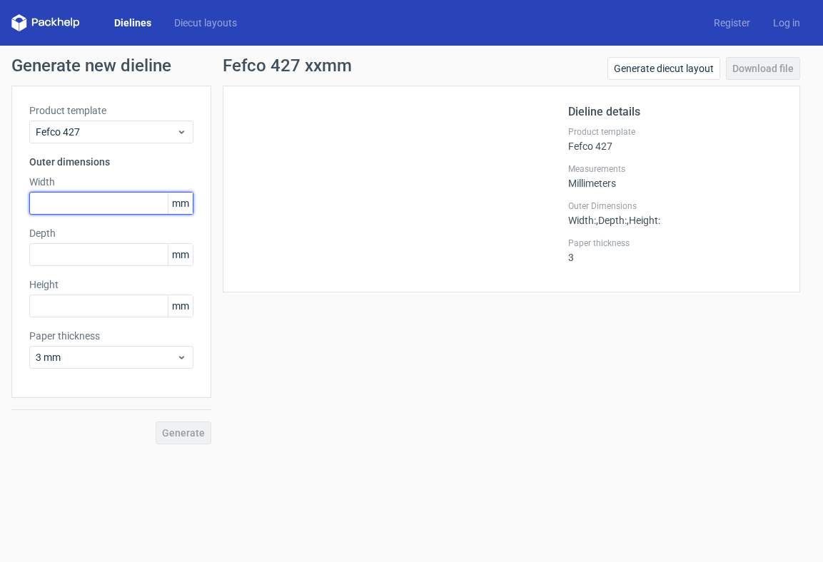
click at [68, 206] on input "text" at bounding box center [111, 203] width 164 height 23
click at [69, 256] on input "text" at bounding box center [111, 254] width 164 height 23
drag, startPoint x: 92, startPoint y: 203, endPoint x: 7, endPoint y: 201, distance: 84.9
click at [7, 201] on div "Generate new dieline Product template Fefco 427 Outer dimensions Width 335 mm D…" at bounding box center [411, 251] width 823 height 410
click at [48, 203] on input "225" at bounding box center [111, 203] width 164 height 23
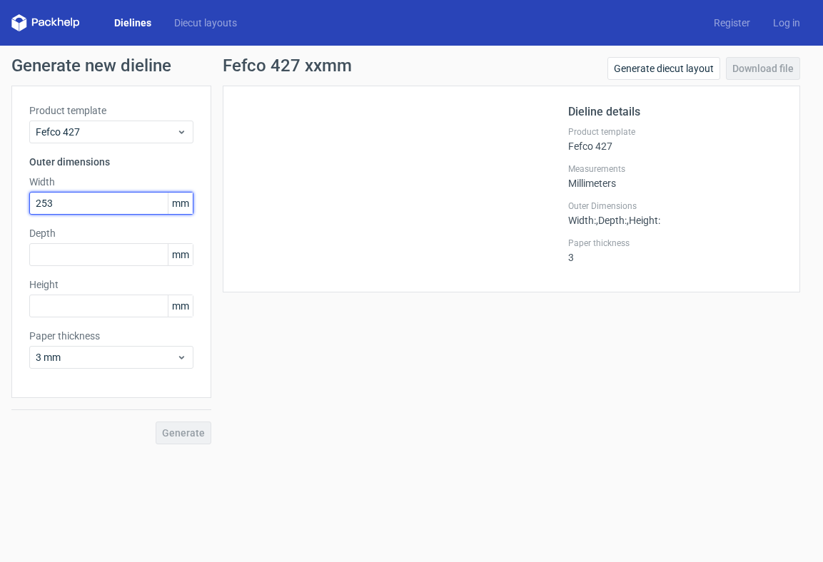
click at [55, 198] on input "253" at bounding box center [111, 203] width 164 height 23
type input "235"
click at [86, 258] on input "text" at bounding box center [111, 254] width 164 height 23
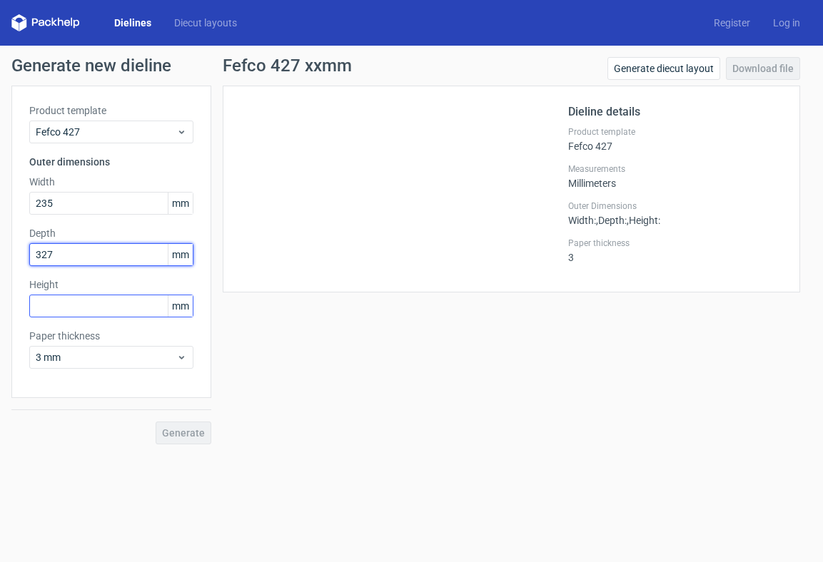
type input "327"
click at [106, 309] on input "text" at bounding box center [111, 306] width 164 height 23
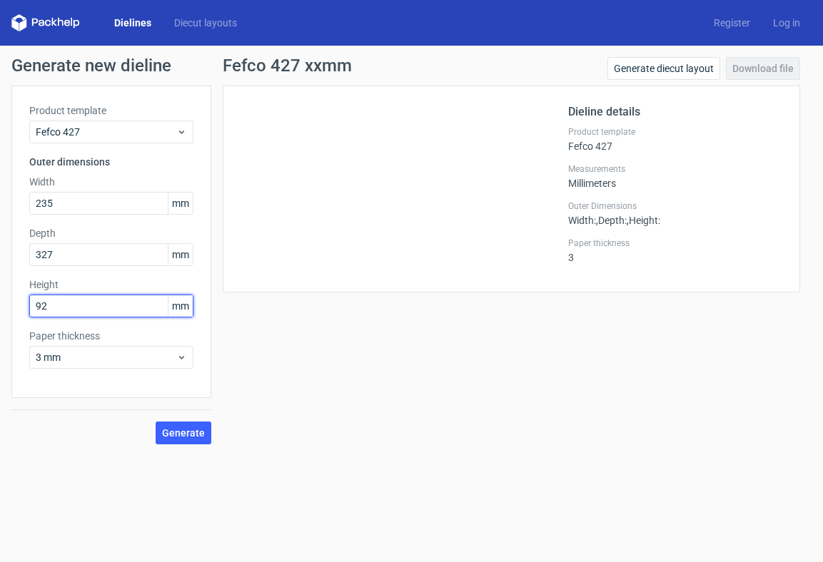
type input "92"
click at [159, 356] on span "3 mm" at bounding box center [106, 357] width 141 height 14
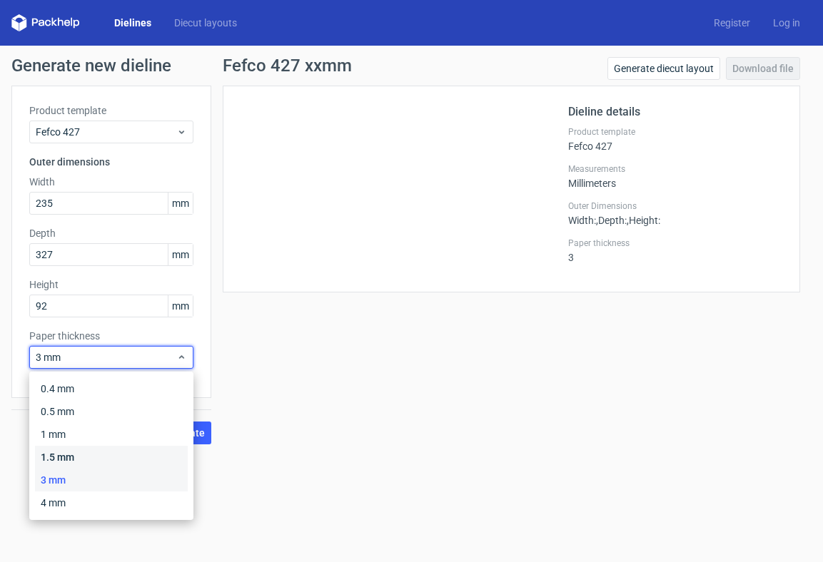
click at [64, 456] on div "1.5 mm" at bounding box center [111, 457] width 153 height 23
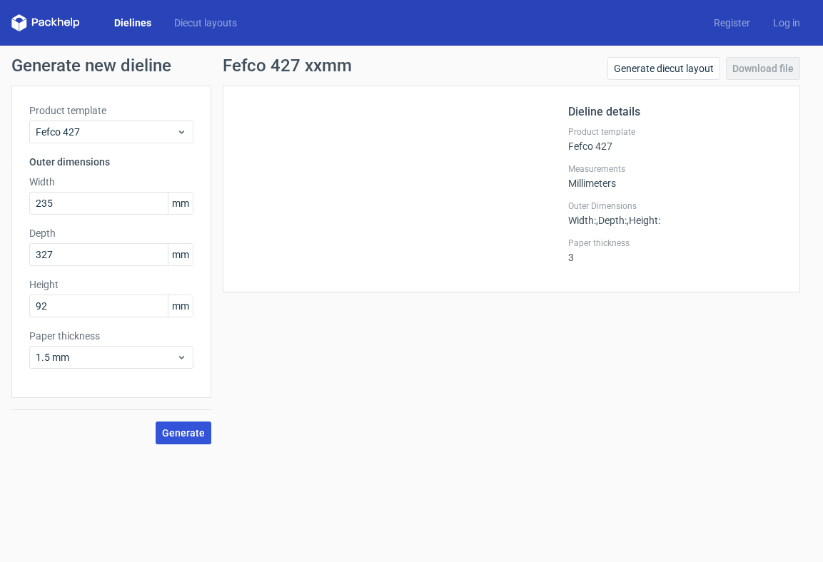
click at [181, 429] on span "Generate" at bounding box center [183, 433] width 43 height 10
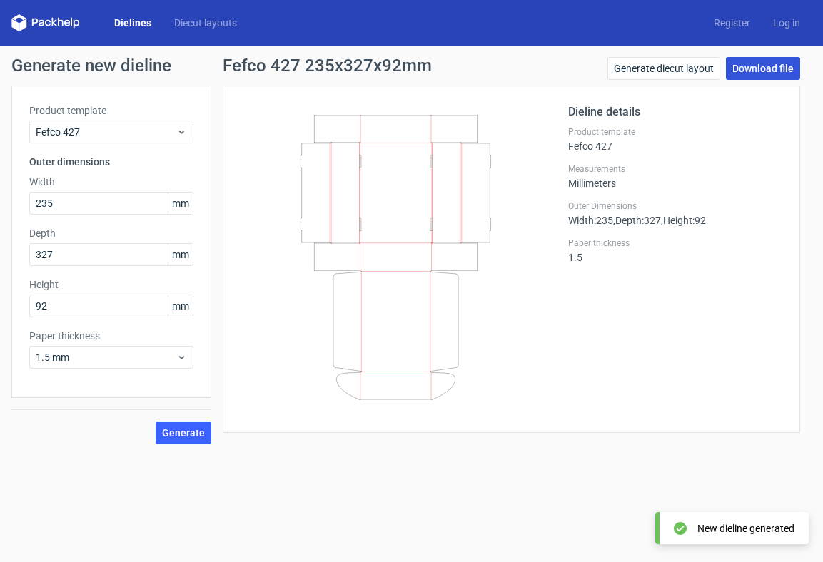
click at [775, 64] on link "Download file" at bounding box center [763, 68] width 74 height 23
